Goal: Task Accomplishment & Management: Manage account settings

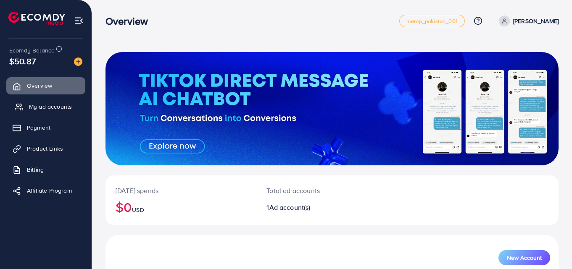
click at [51, 105] on span "My ad accounts" at bounding box center [50, 107] width 43 height 8
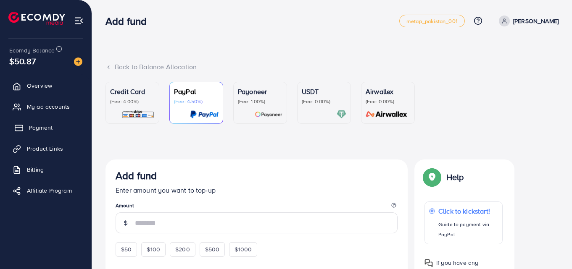
click at [47, 125] on span "Payment" at bounding box center [41, 128] width 24 height 8
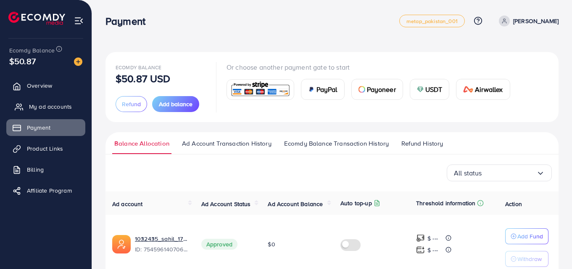
click at [54, 104] on span "My ad accounts" at bounding box center [50, 107] width 43 height 8
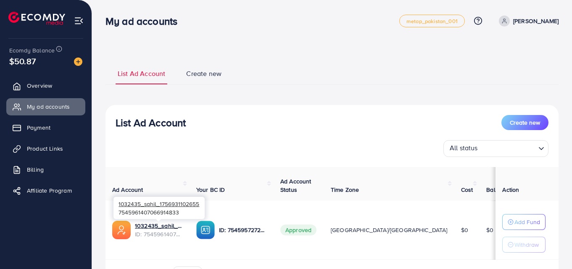
click at [152, 233] on span "ID: 7545961407066914833" at bounding box center [159, 234] width 48 height 8
click at [156, 229] on link "1032435_sahil_1756931102655" at bounding box center [159, 226] width 48 height 8
